Goal: Find specific page/section: Find specific page/section

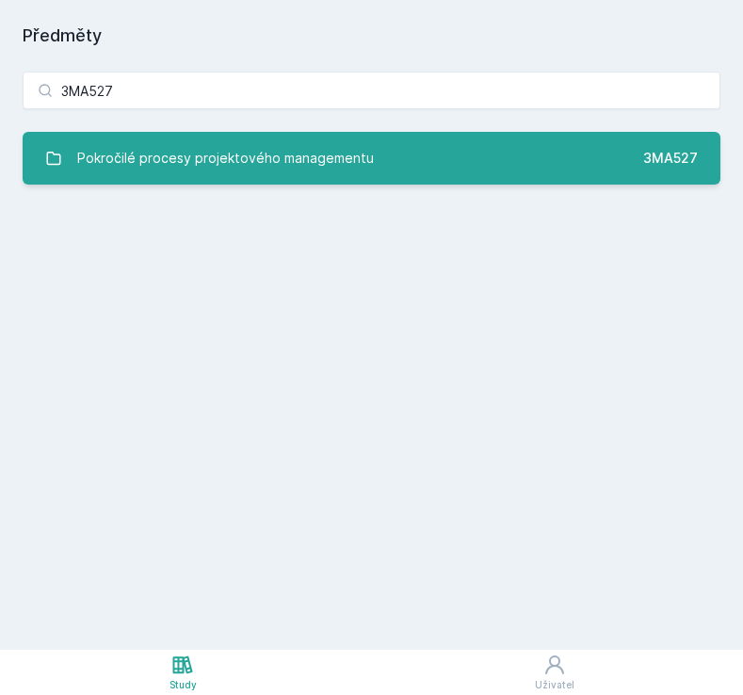
type input "3MA527"
click at [244, 159] on div "Pokročilé procesy projektového managementu" at bounding box center [225, 158] width 297 height 38
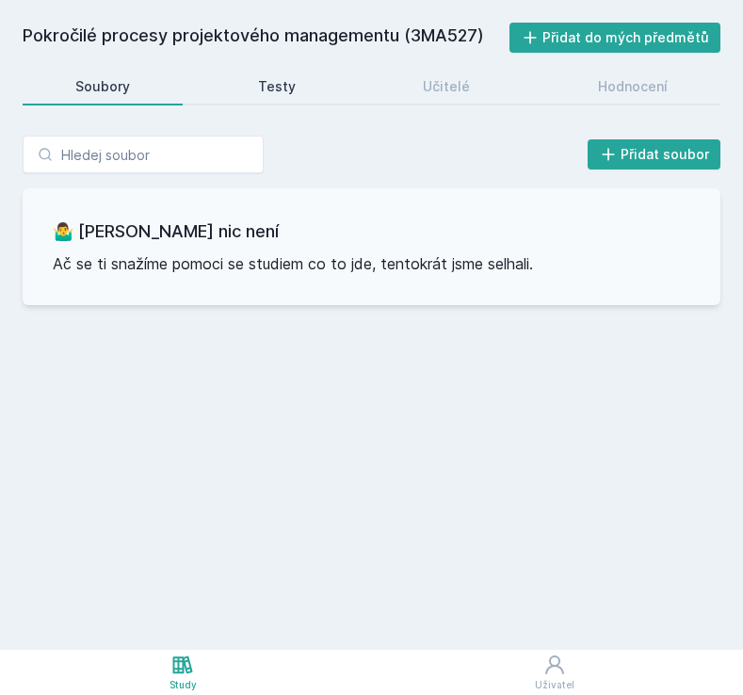
click at [293, 96] on link "Testy" at bounding box center [276, 87] width 143 height 38
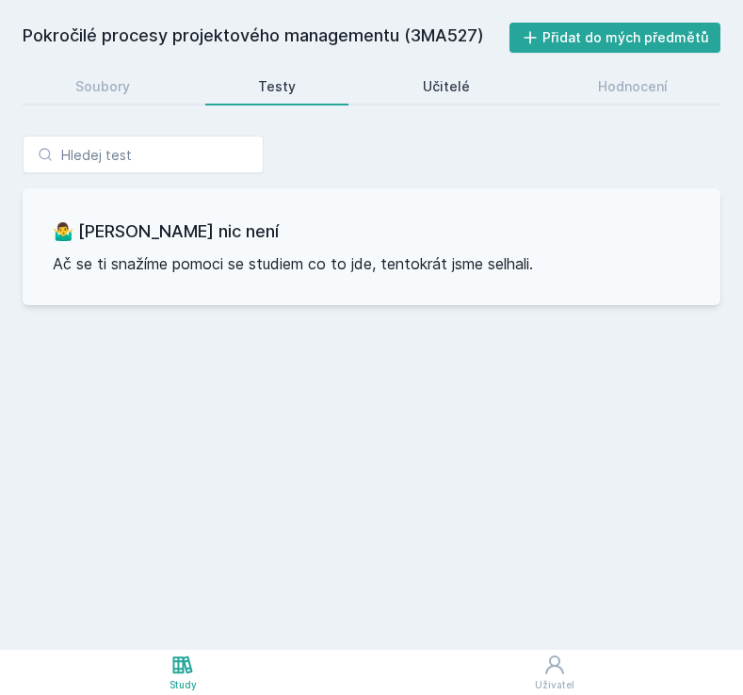
click at [430, 89] on div "Učitelé" at bounding box center [446, 86] width 47 height 19
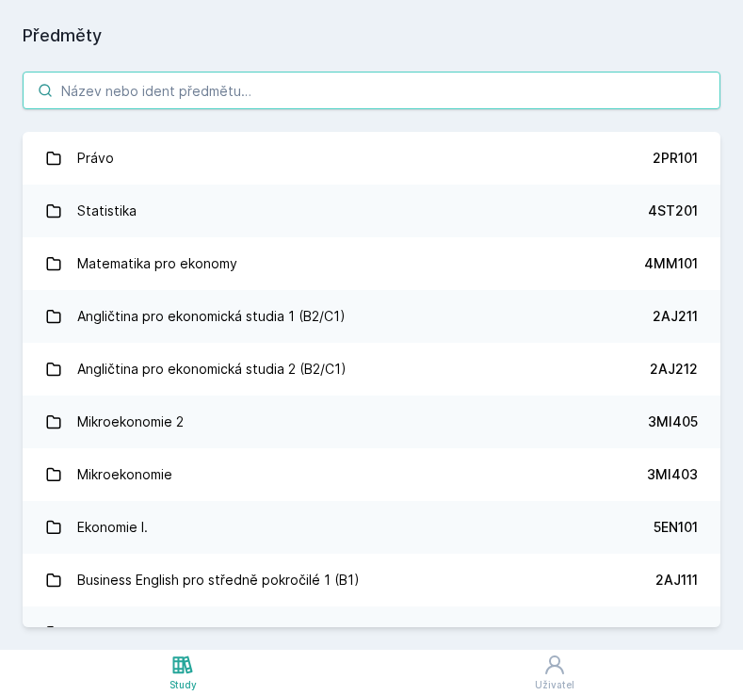
click at [235, 95] on input "search" at bounding box center [372, 91] width 698 height 38
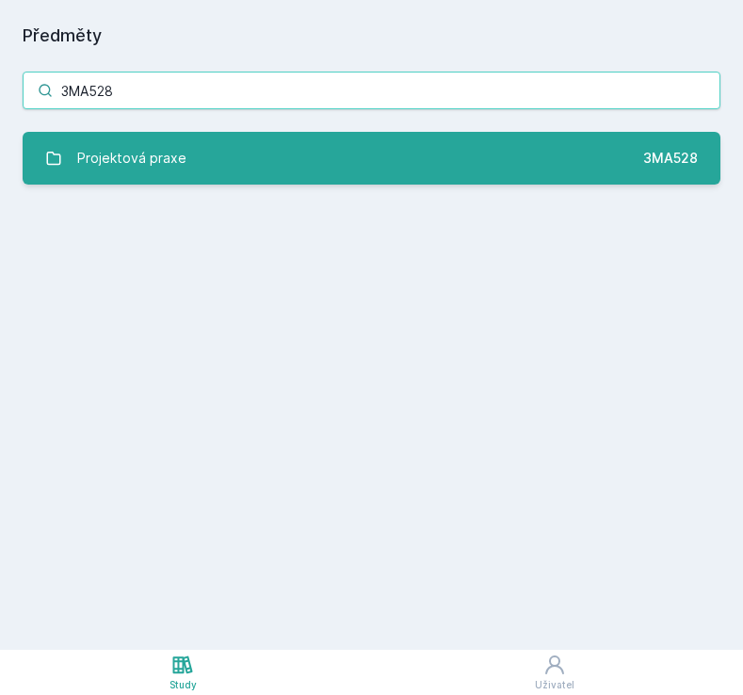
type input "3MA528"
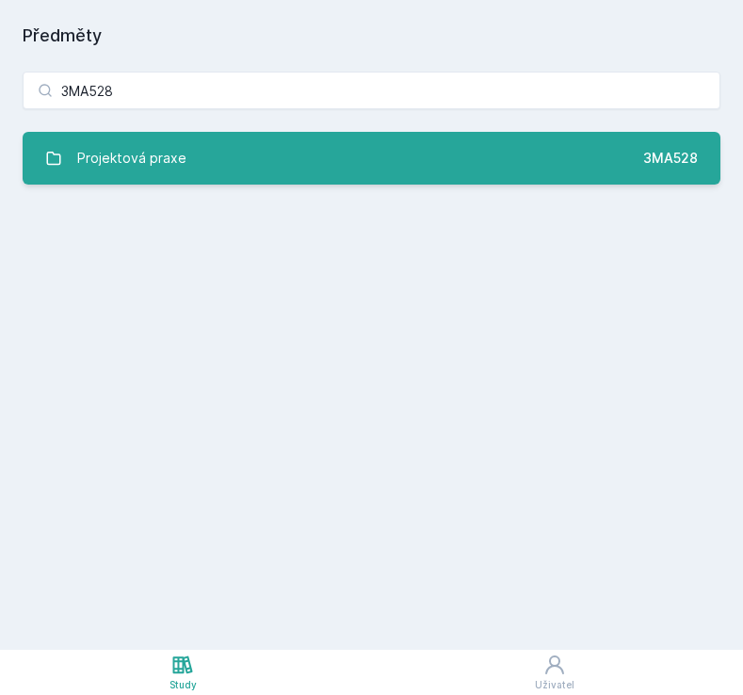
click at [93, 154] on div "Projektová praxe" at bounding box center [131, 158] width 109 height 38
